Goal: Navigation & Orientation: Find specific page/section

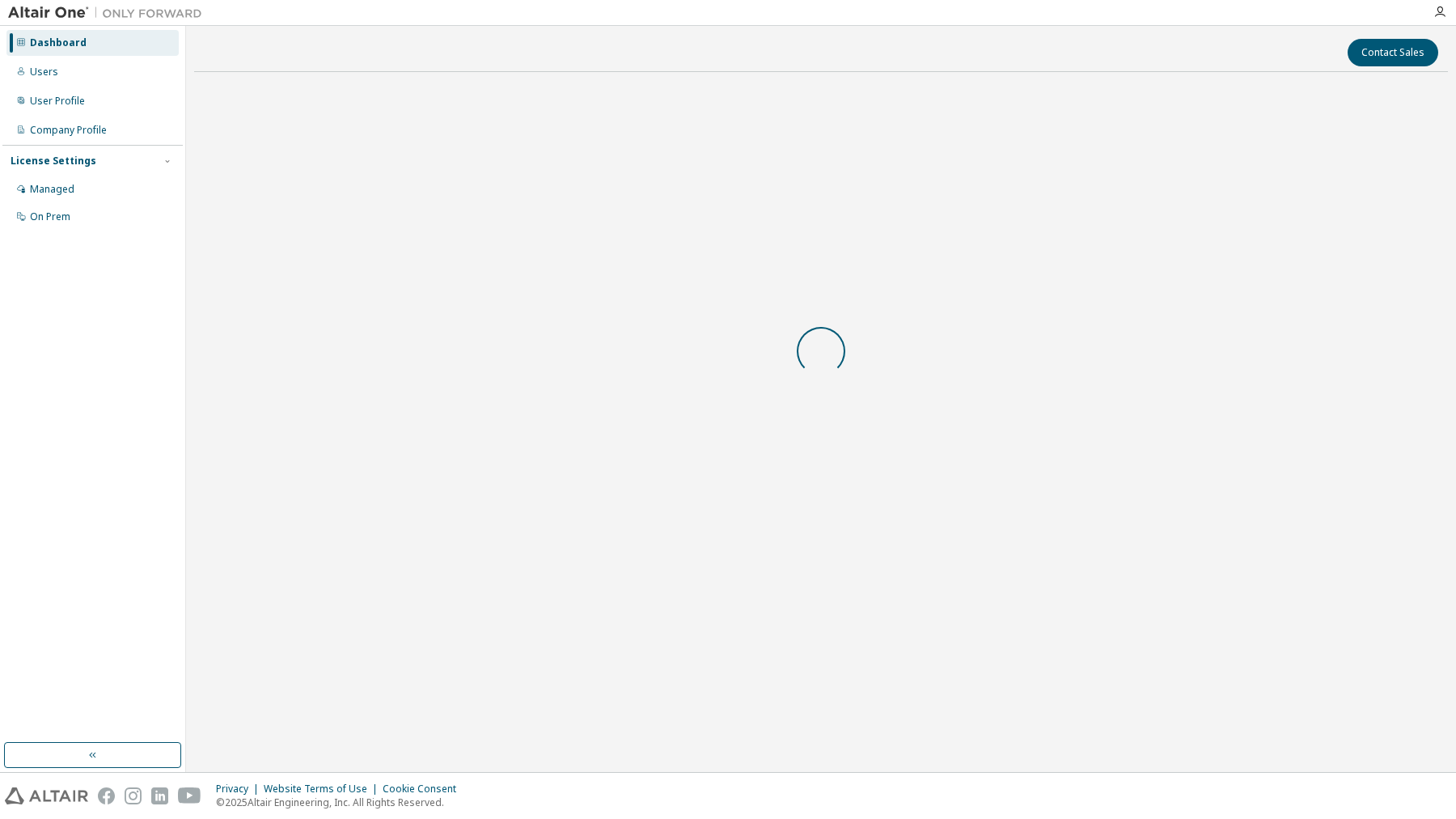
drag, startPoint x: 0, startPoint y: 0, endPoint x: 1168, endPoint y: 778, distance: 1403.4
click at [1168, 778] on body "Dashboard Users User Profile Company Profile License Settings Managed On Prem C…" at bounding box center [728, 410] width 1456 height 819
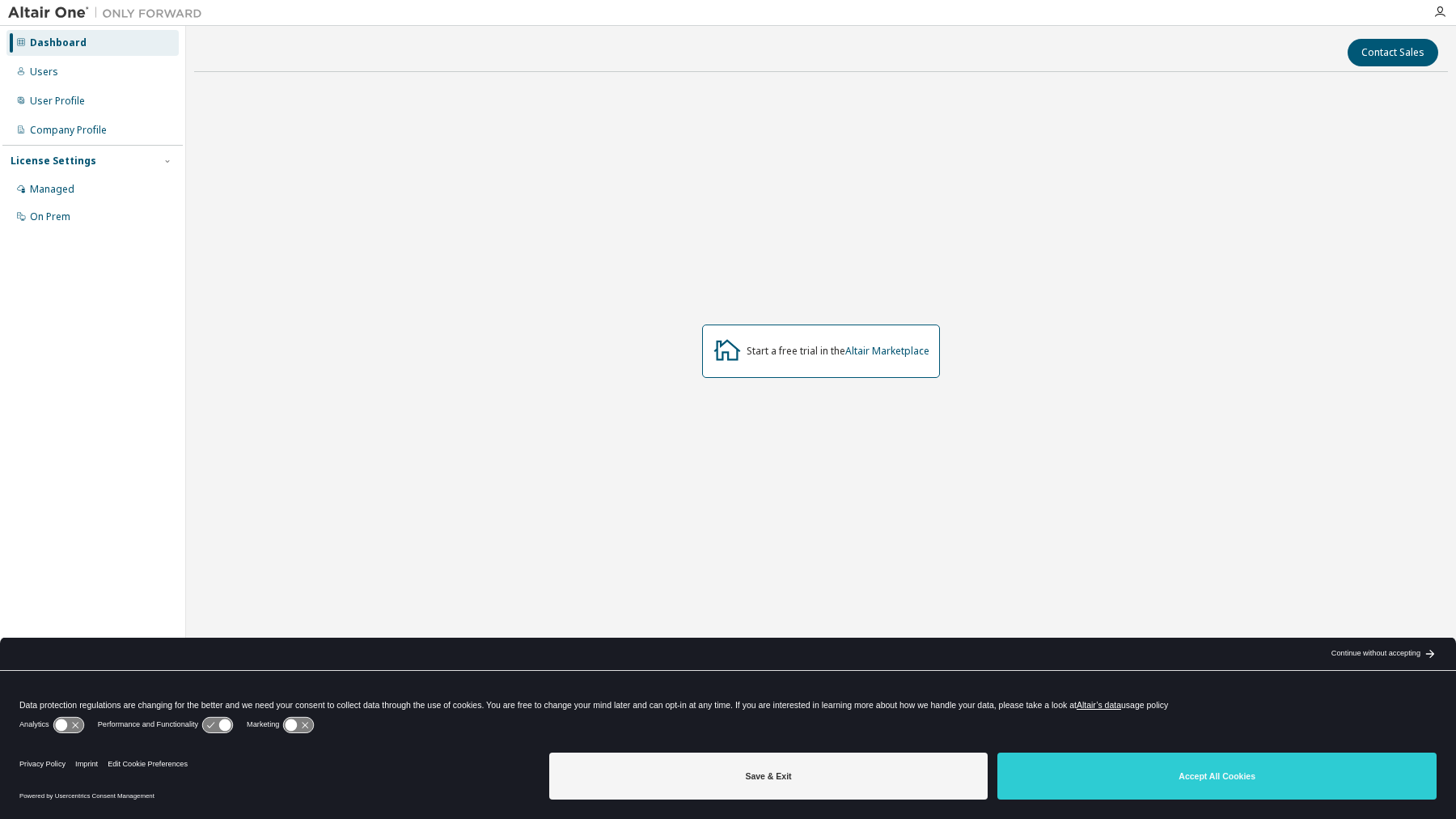
click at [749, 460] on div "Start a free trial in the Altair Marketplace" at bounding box center [821, 350] width 1254 height 532
click at [64, 76] on div "Users" at bounding box center [92, 71] width 172 height 26
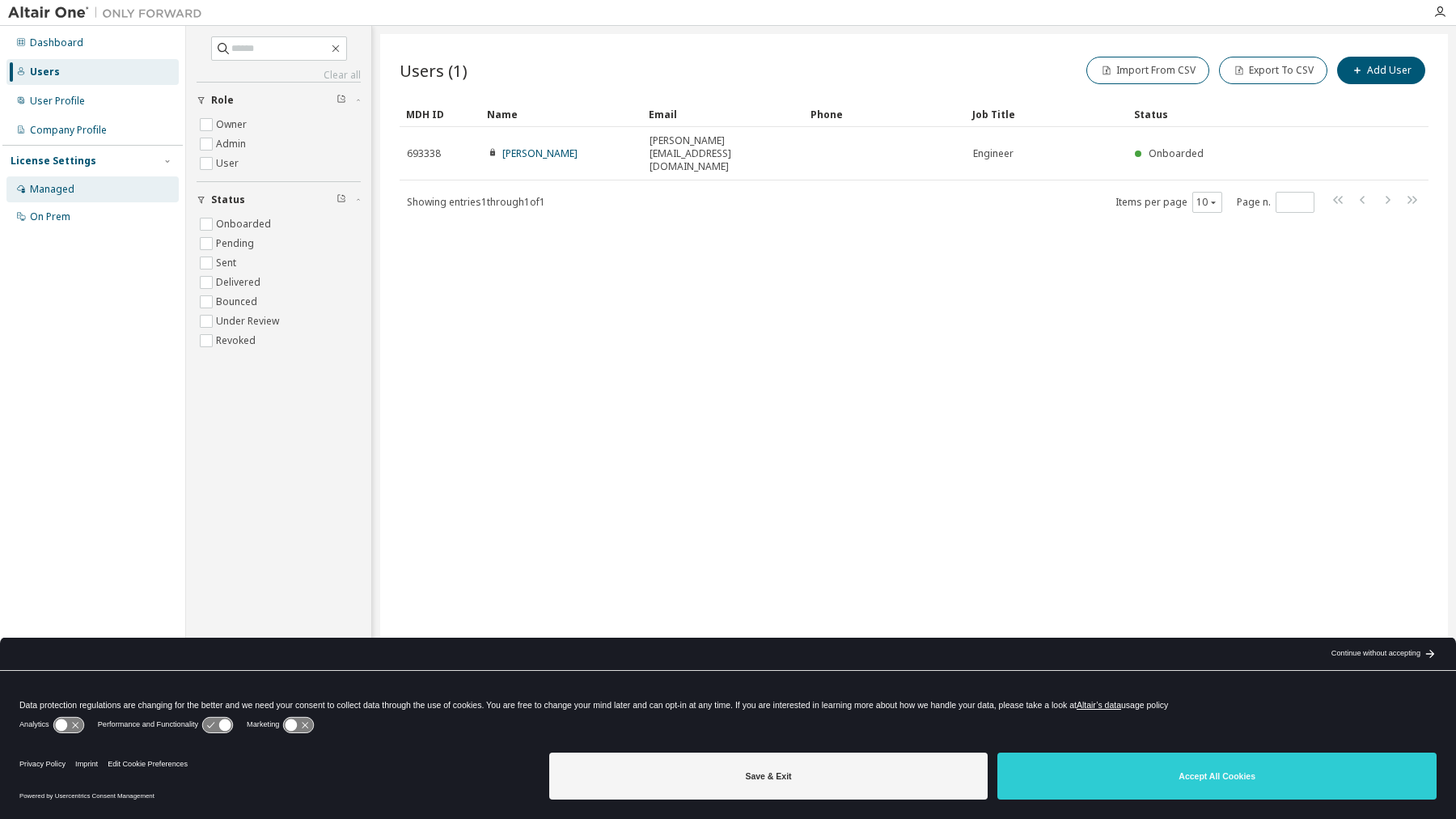
click at [66, 189] on div "Managed" at bounding box center [52, 189] width 44 height 13
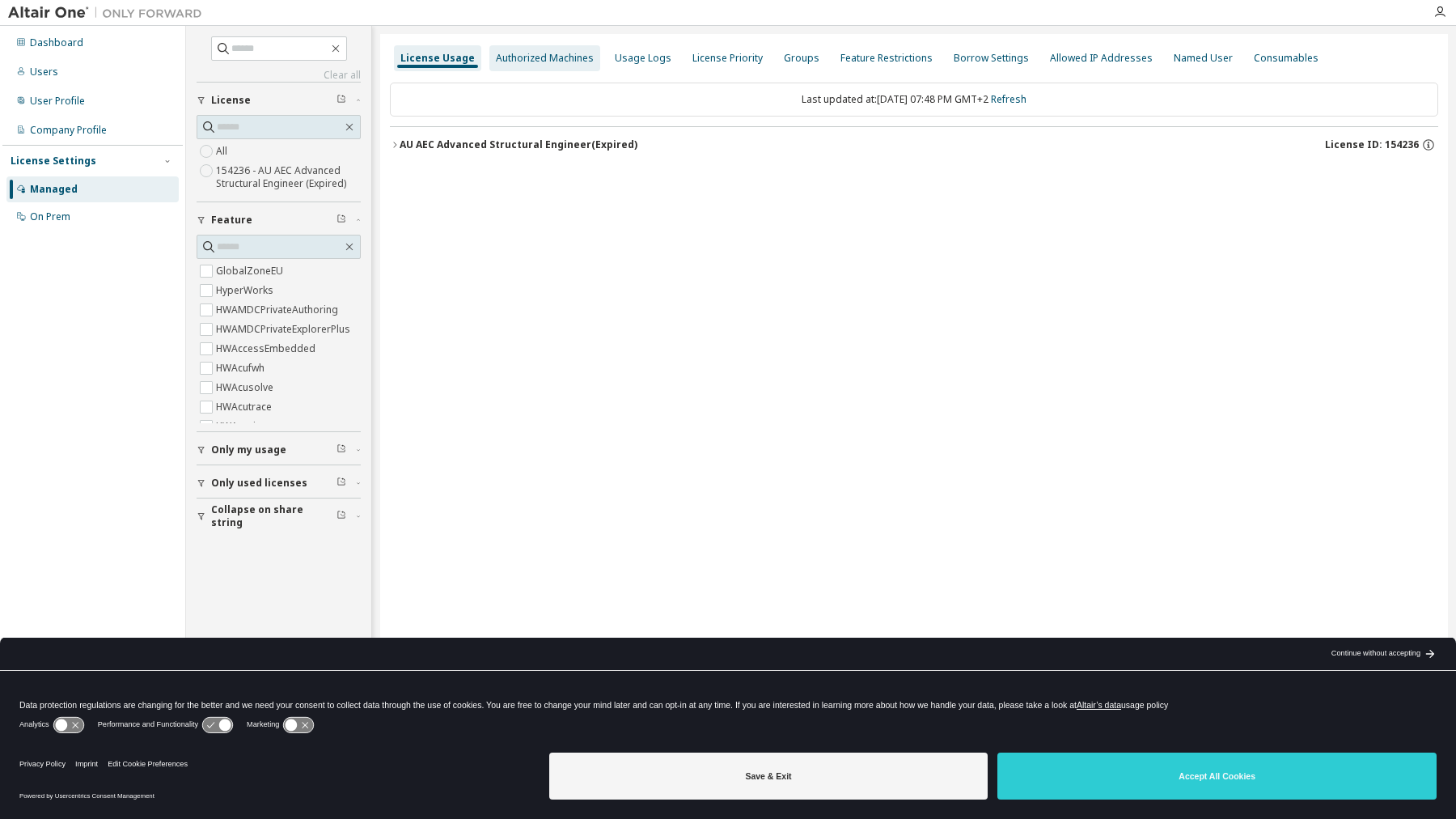
click at [520, 61] on div "Authorized Machines" at bounding box center [544, 58] width 98 height 13
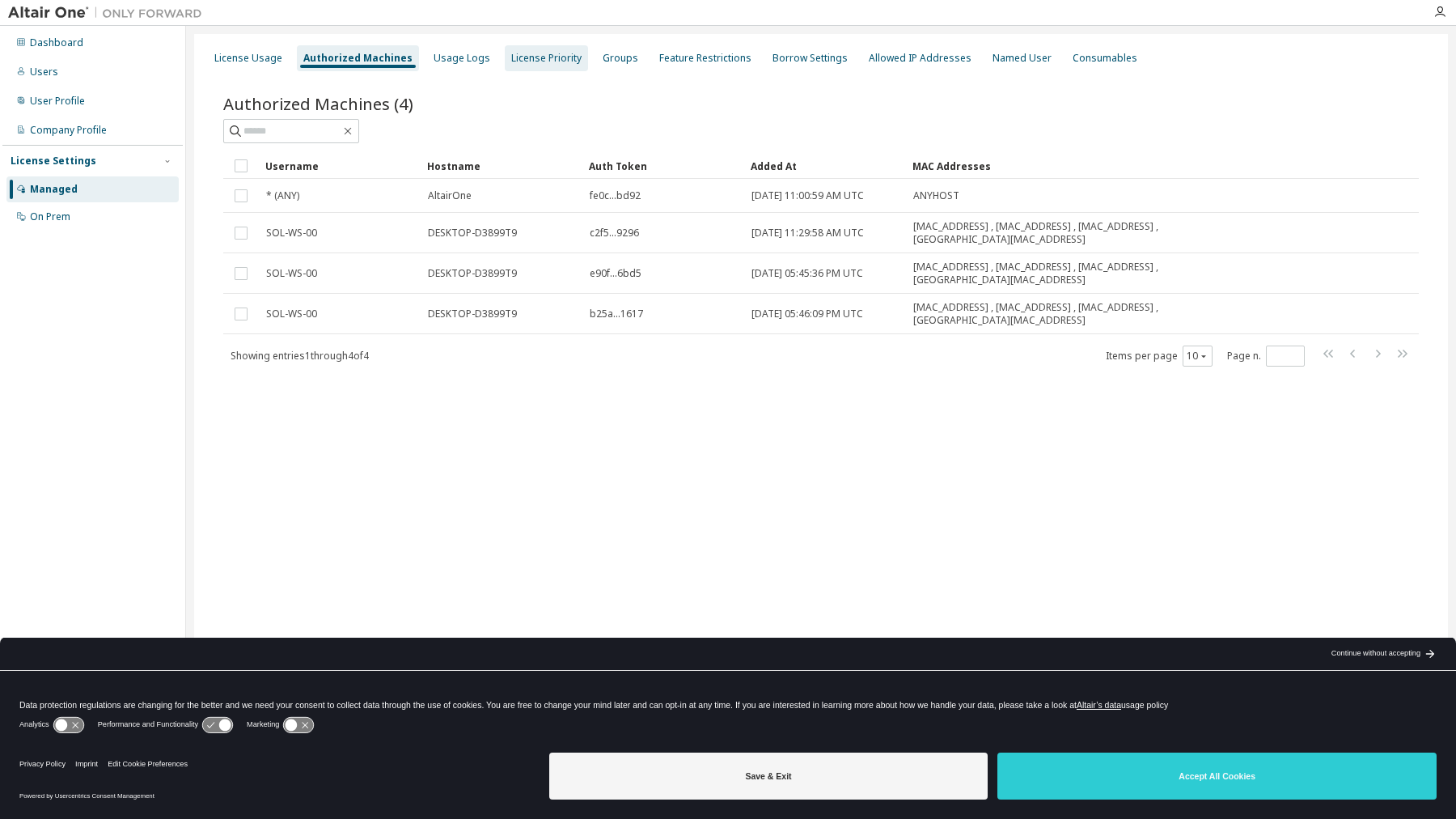
click at [525, 63] on div "License Priority" at bounding box center [546, 58] width 71 height 13
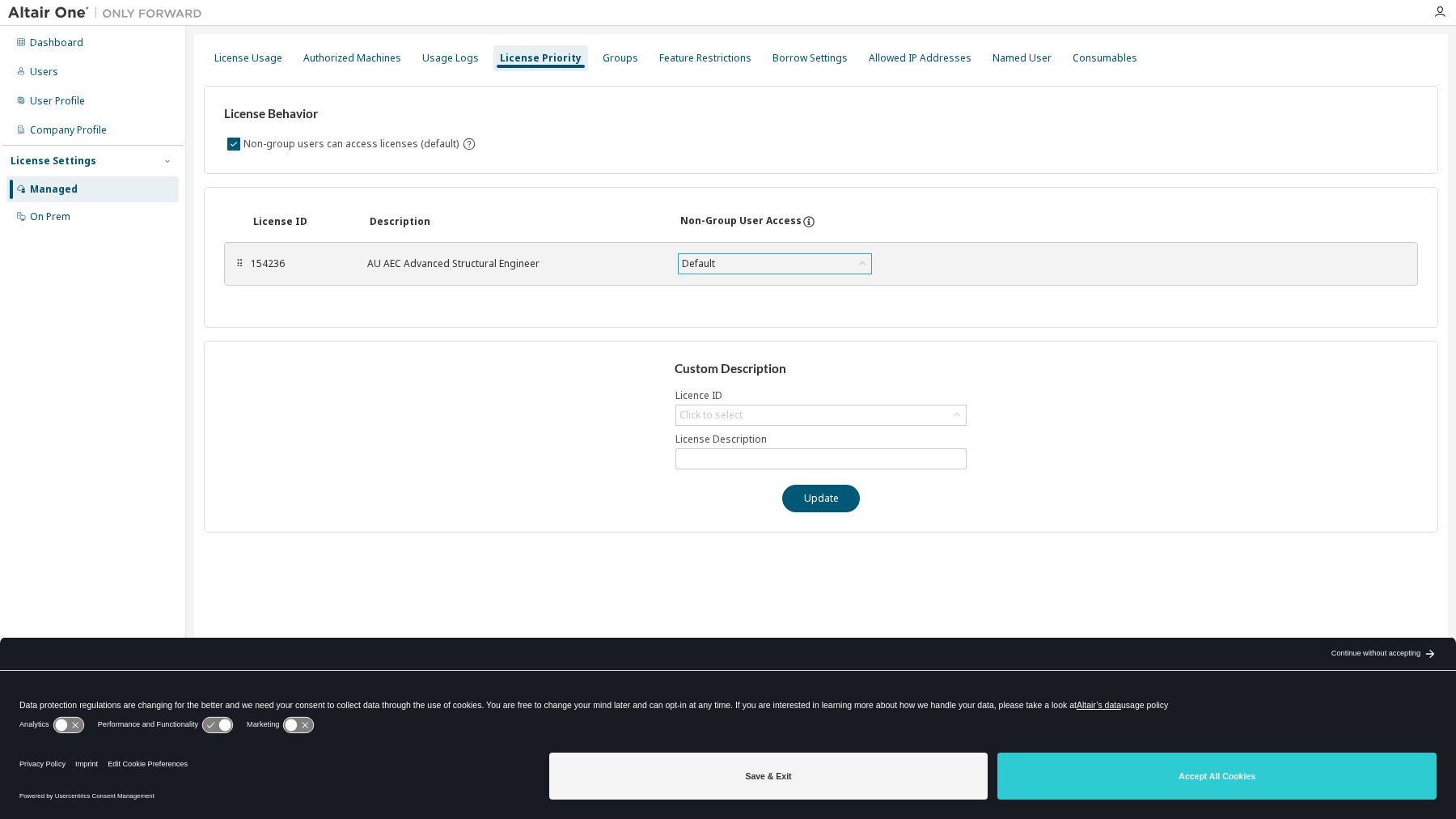
click at [791, 267] on div "Default" at bounding box center [775, 264] width 192 height 19
click at [235, 60] on div "License Usage" at bounding box center [248, 58] width 68 height 13
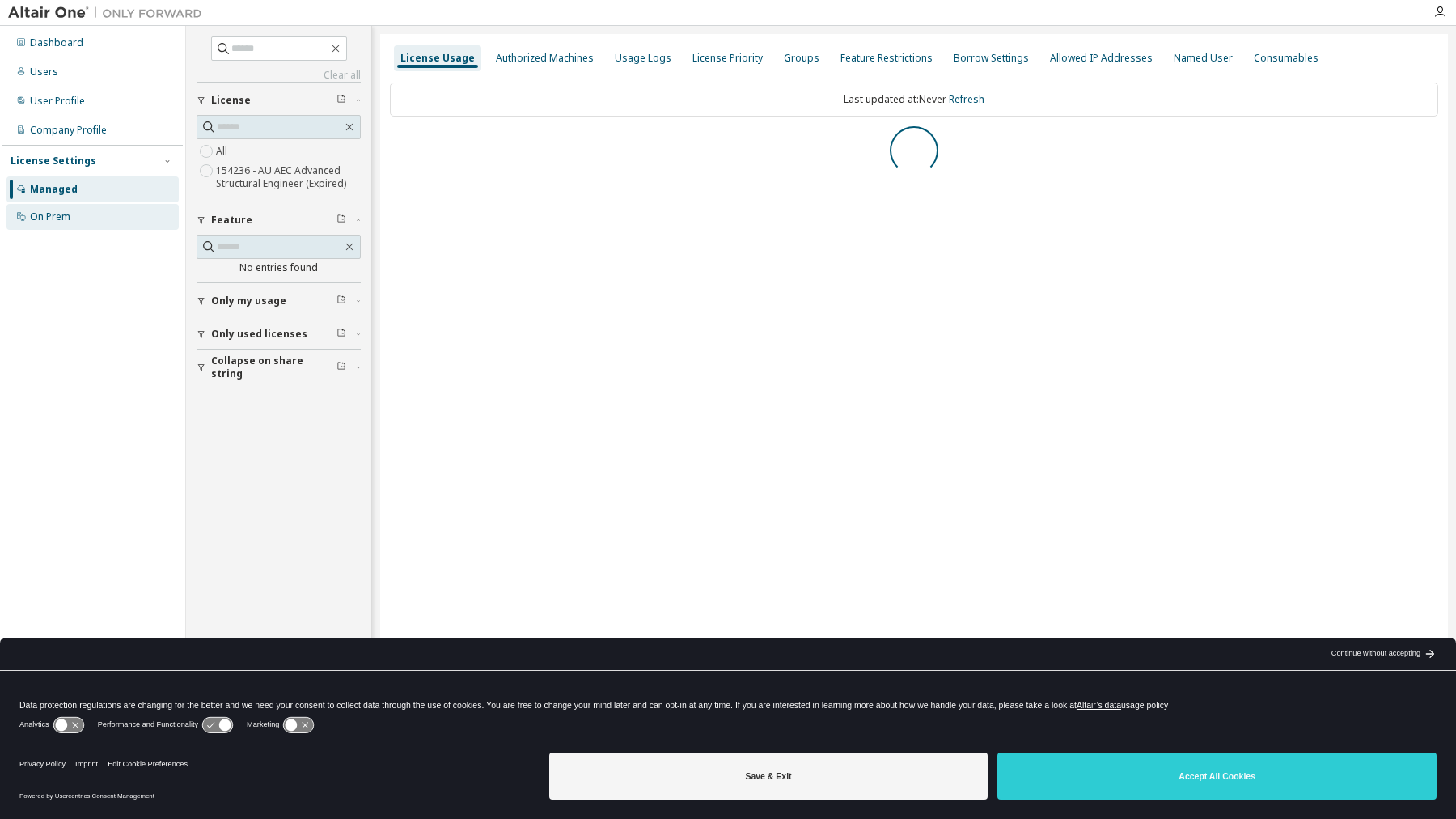
click at [41, 224] on div "On Prem" at bounding box center [92, 216] width 172 height 26
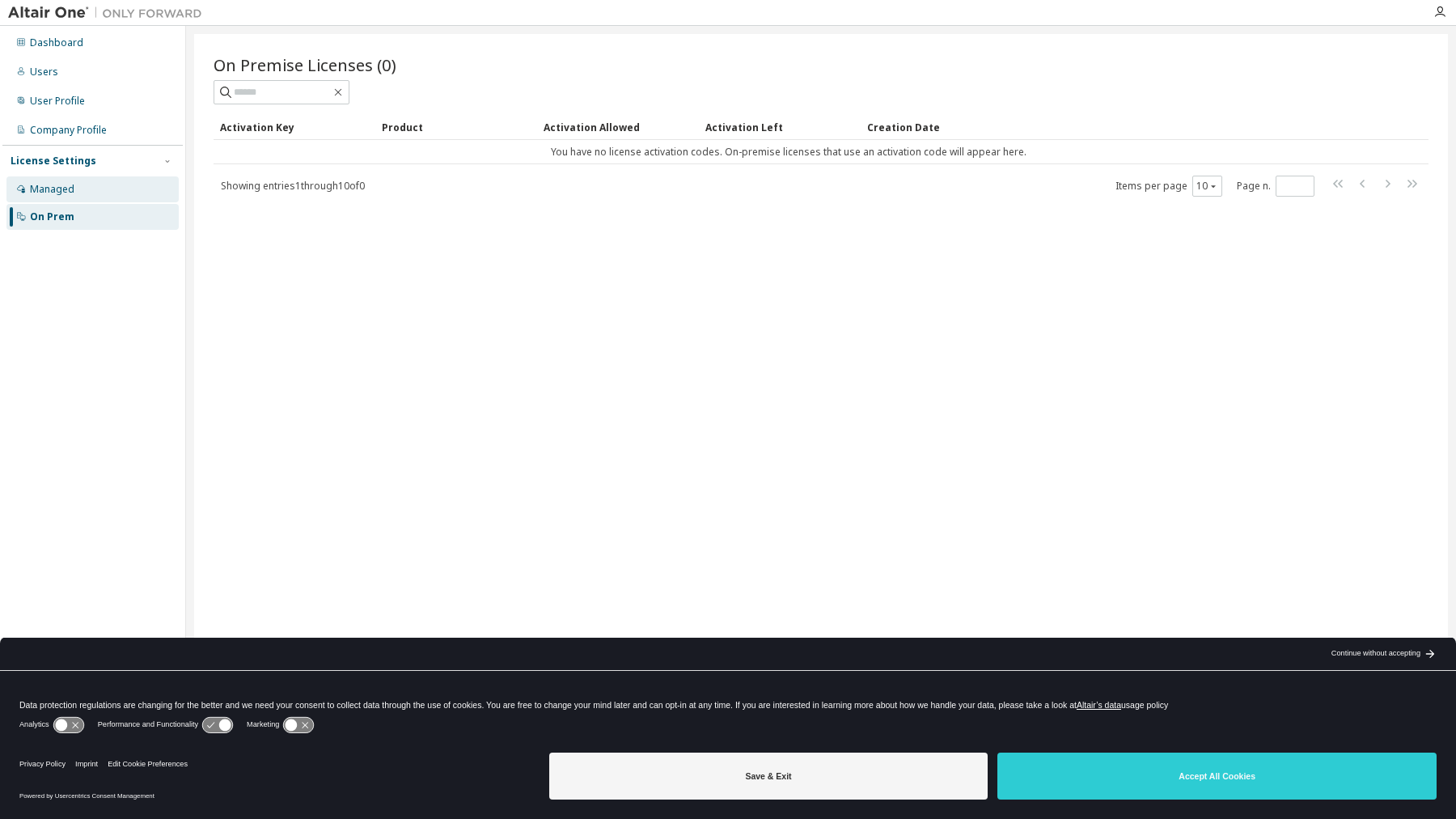
click at [98, 189] on div "Managed" at bounding box center [92, 189] width 172 height 26
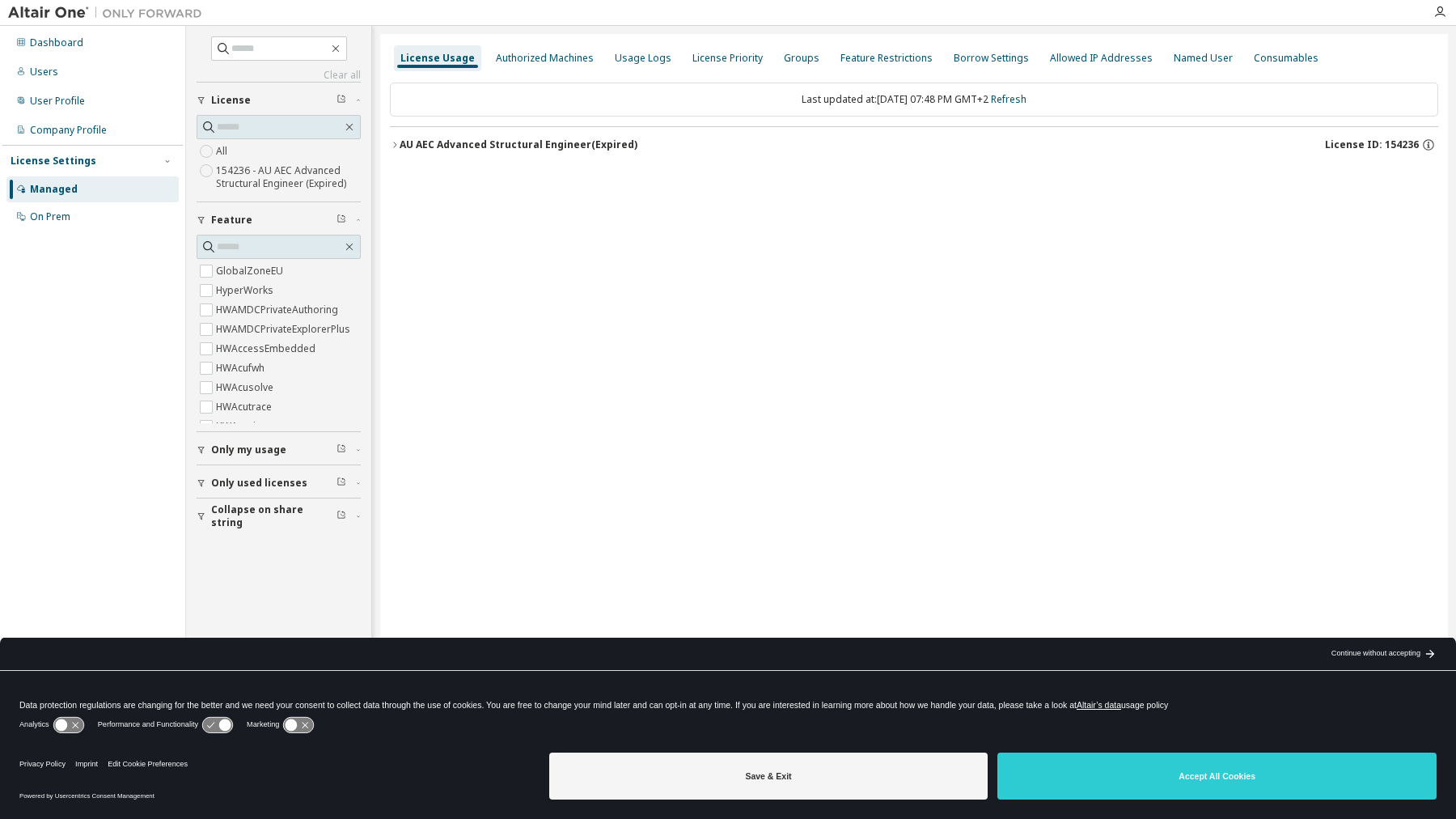
click at [224, 156] on label "All" at bounding box center [223, 151] width 15 height 19
click at [397, 141] on icon "button" at bounding box center [394, 145] width 10 height 10
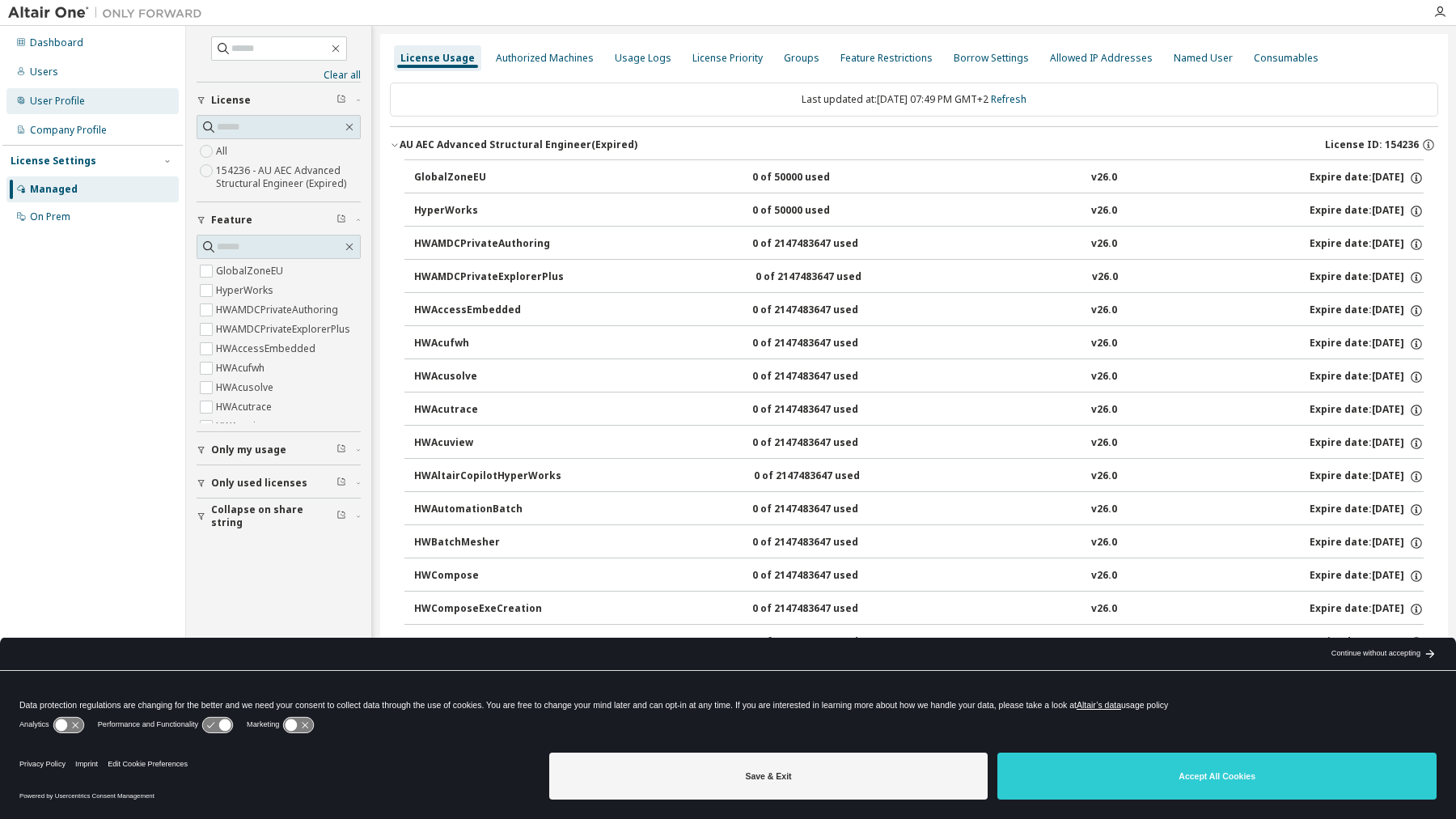
click at [69, 104] on div "User Profile" at bounding box center [57, 101] width 55 height 13
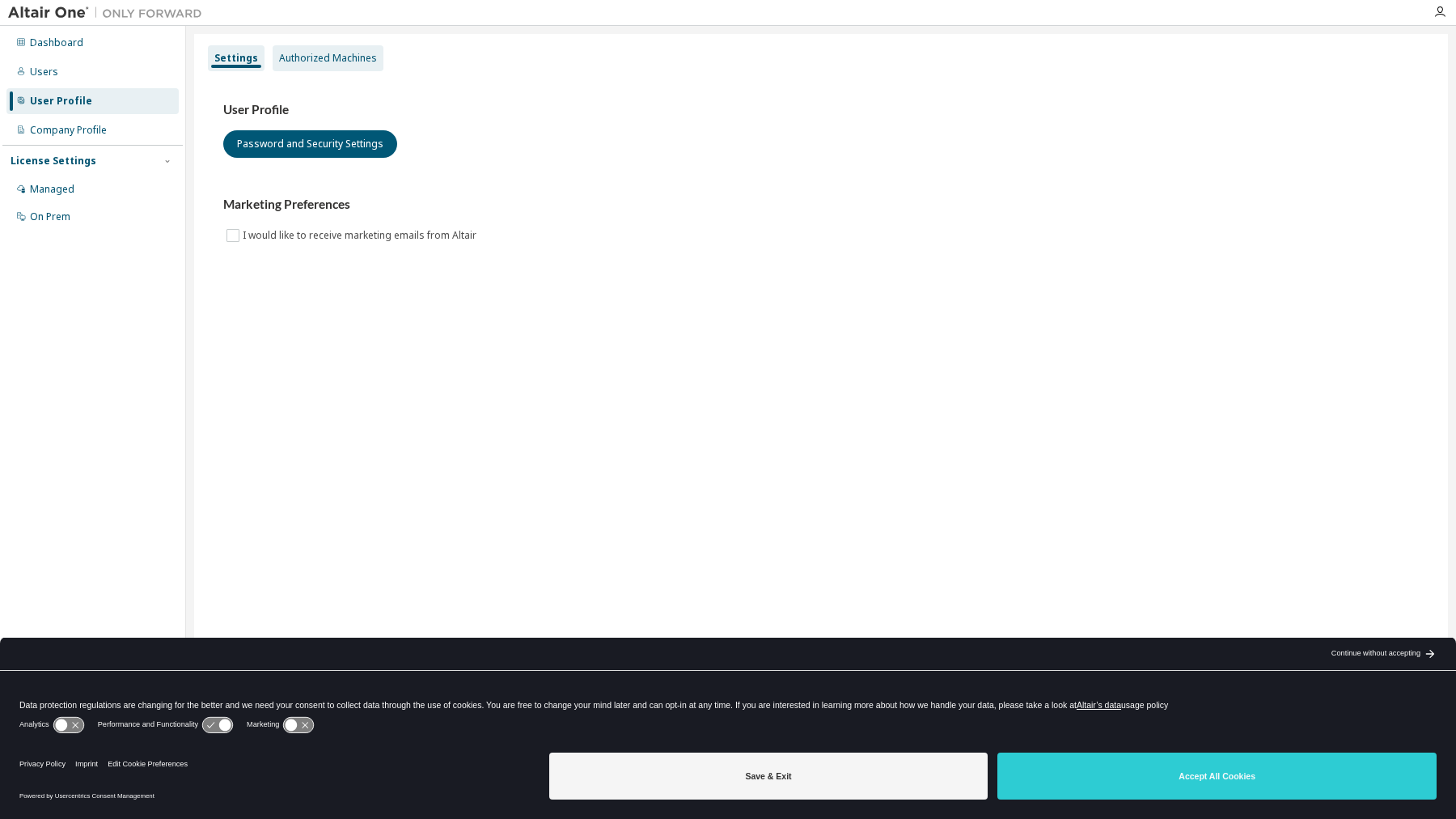
click at [294, 56] on div "Authorized Machines" at bounding box center [327, 58] width 98 height 13
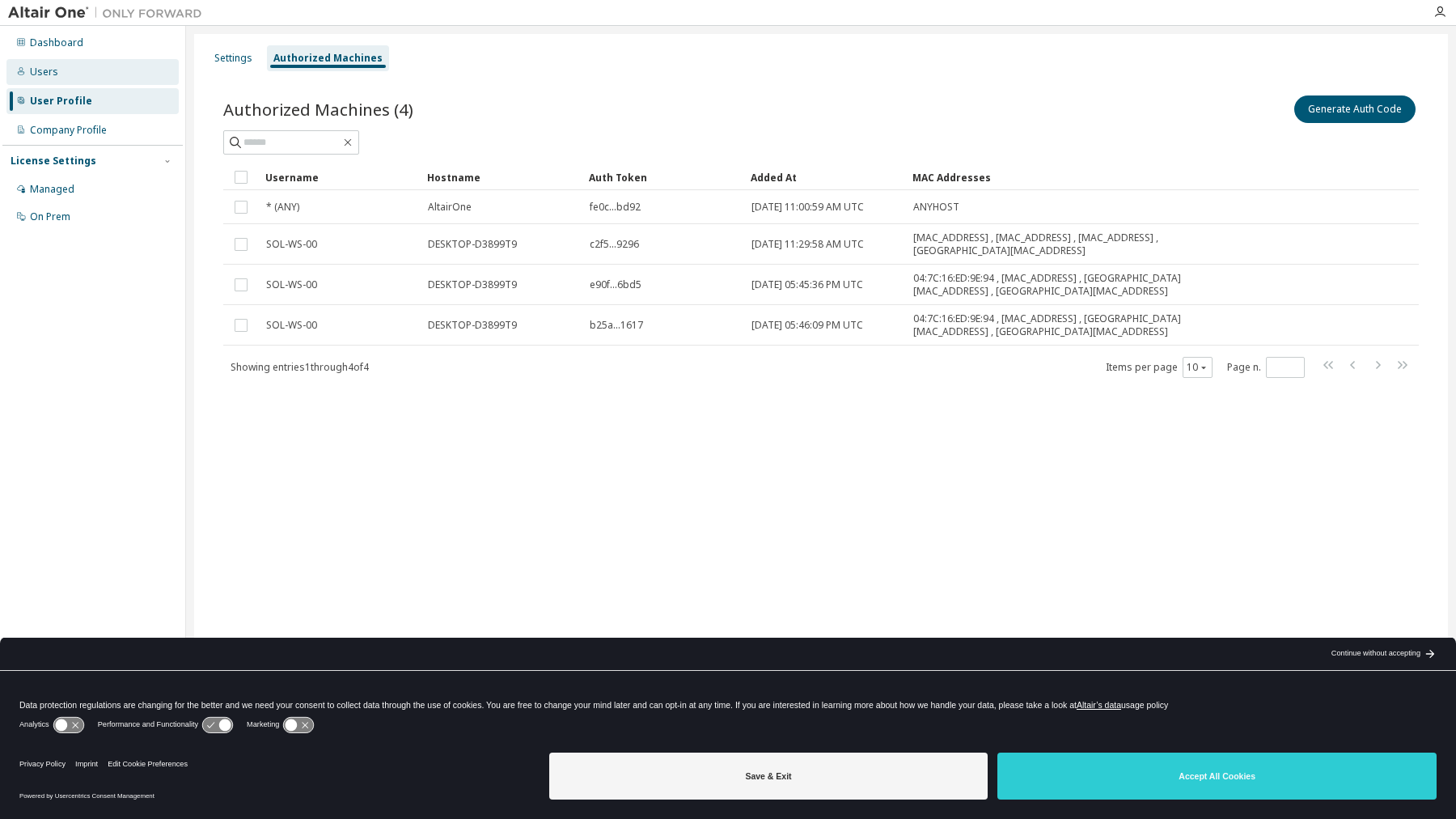
click at [60, 78] on div "Users" at bounding box center [92, 71] width 172 height 26
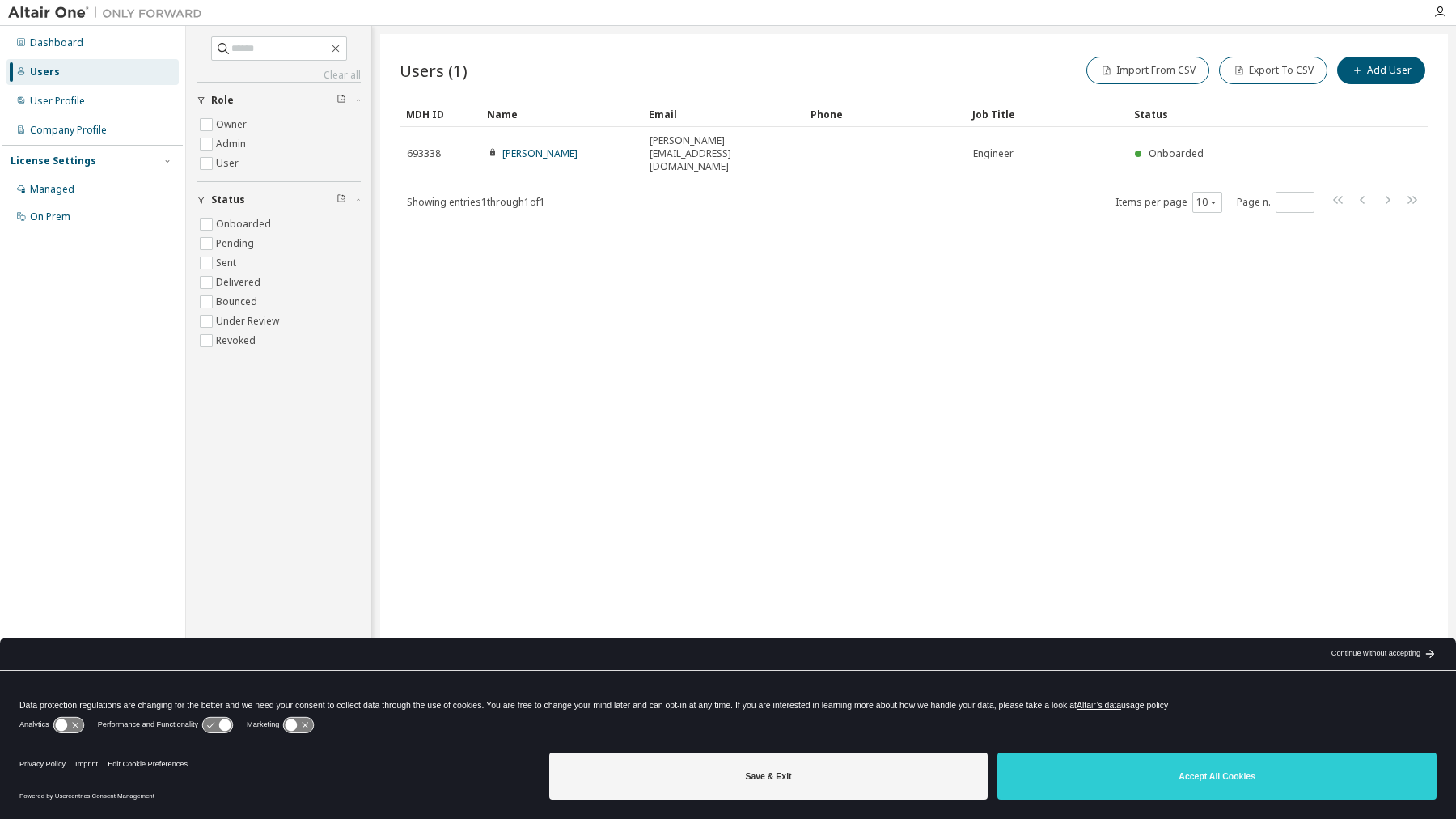
click at [544, 255] on div "Users (1) Import From CSV Export To CSV Add User Clear Load Save Save As Field …" at bounding box center [914, 399] width 1068 height 730
